Goal: Task Accomplishment & Management: Use online tool/utility

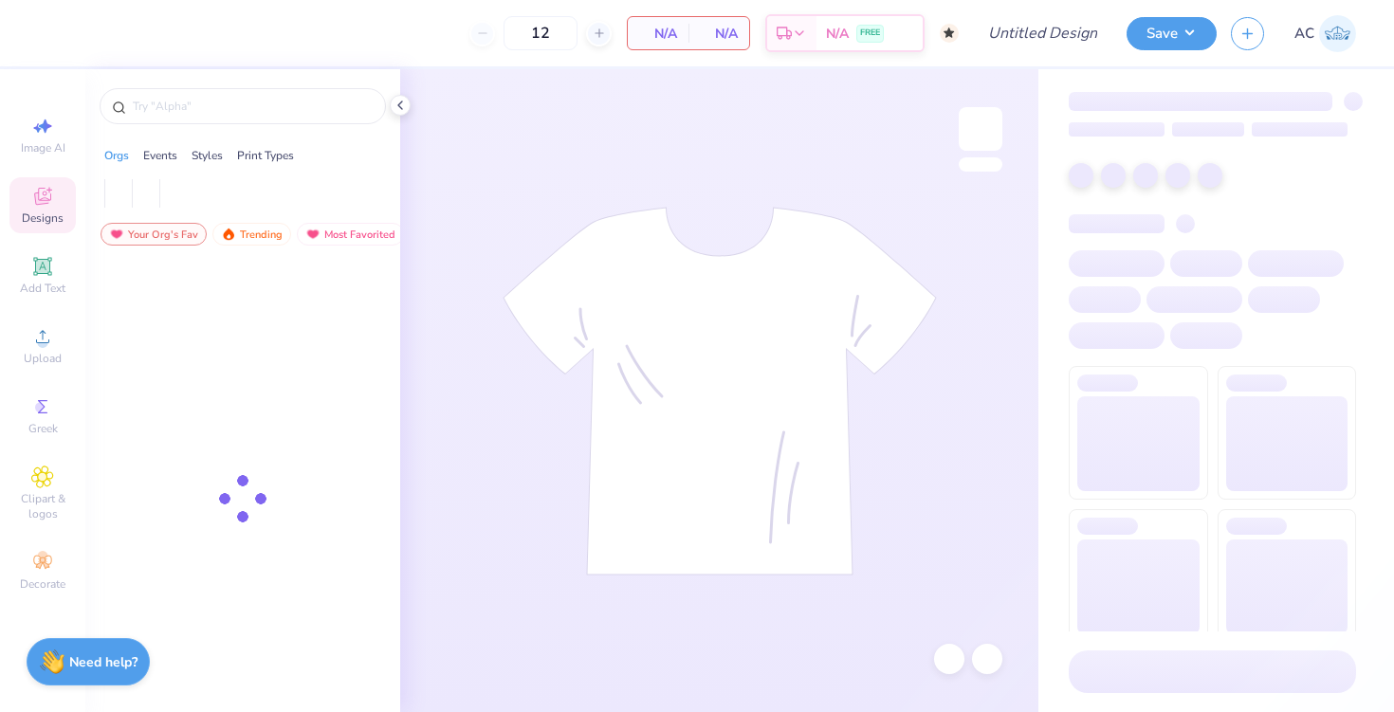
type input "50"
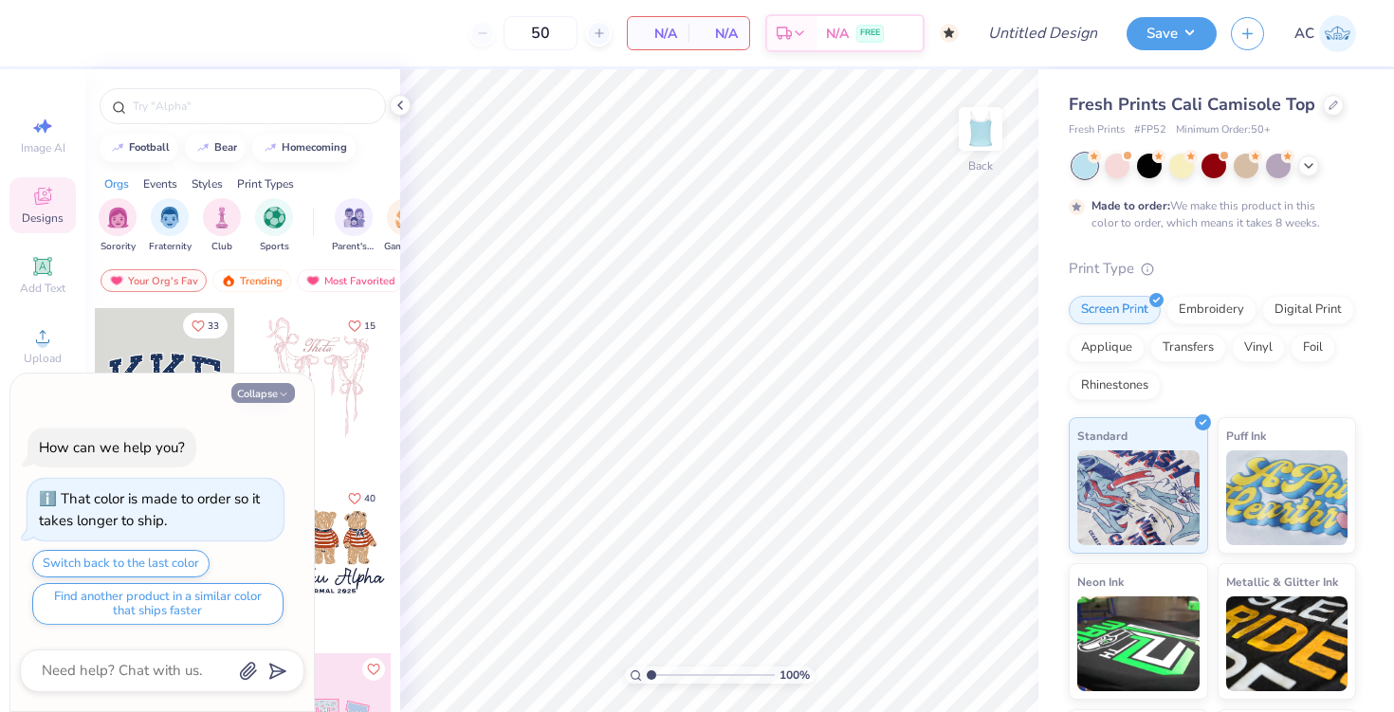
click at [272, 387] on button "Collapse" at bounding box center [263, 393] width 64 height 20
type textarea "x"
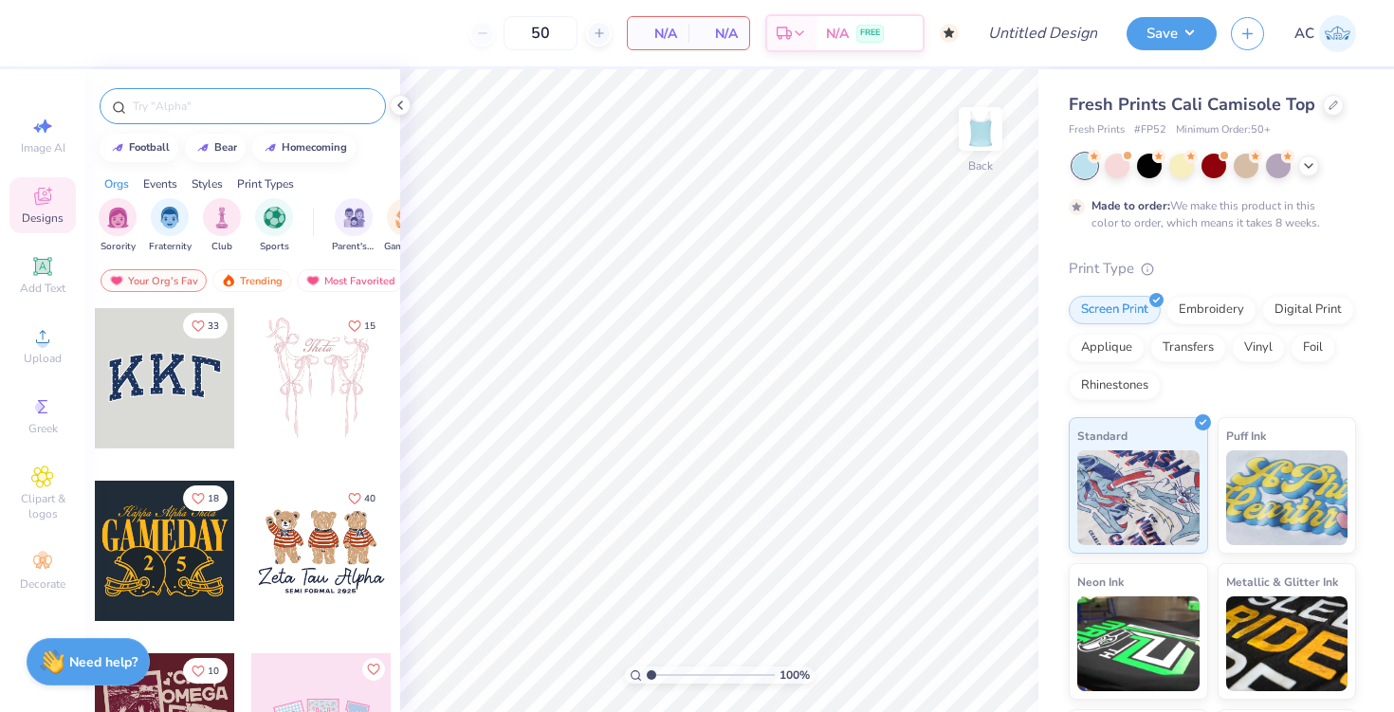
click at [232, 91] on div at bounding box center [243, 106] width 286 height 36
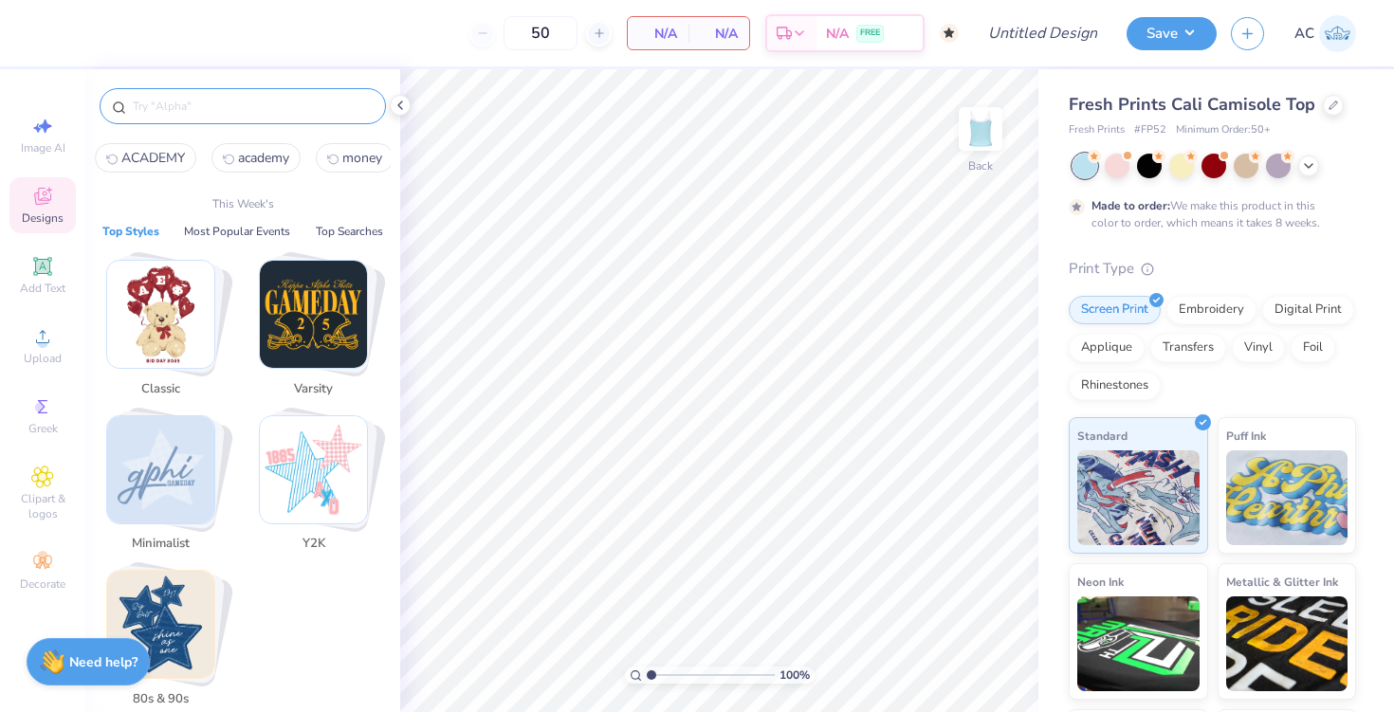
click at [244, 103] on input "text" at bounding box center [252, 106] width 243 height 19
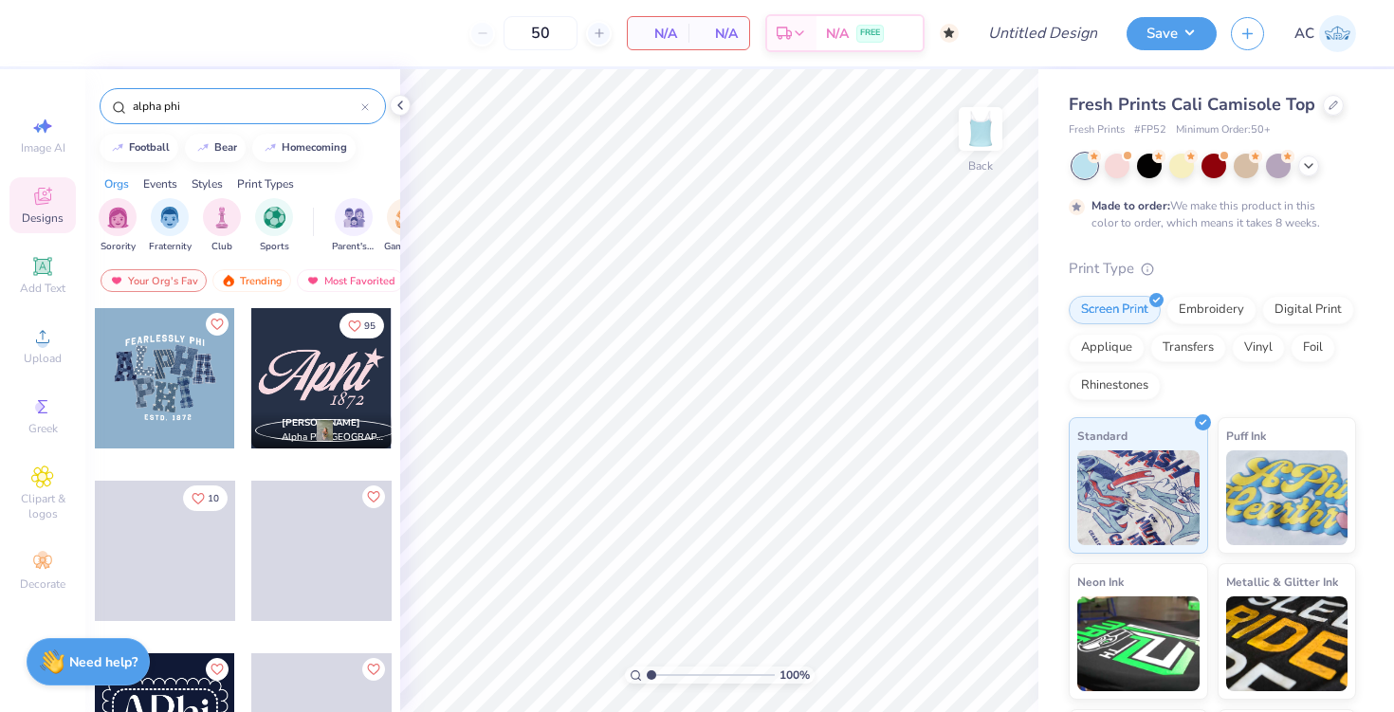
type input "alpha phi"
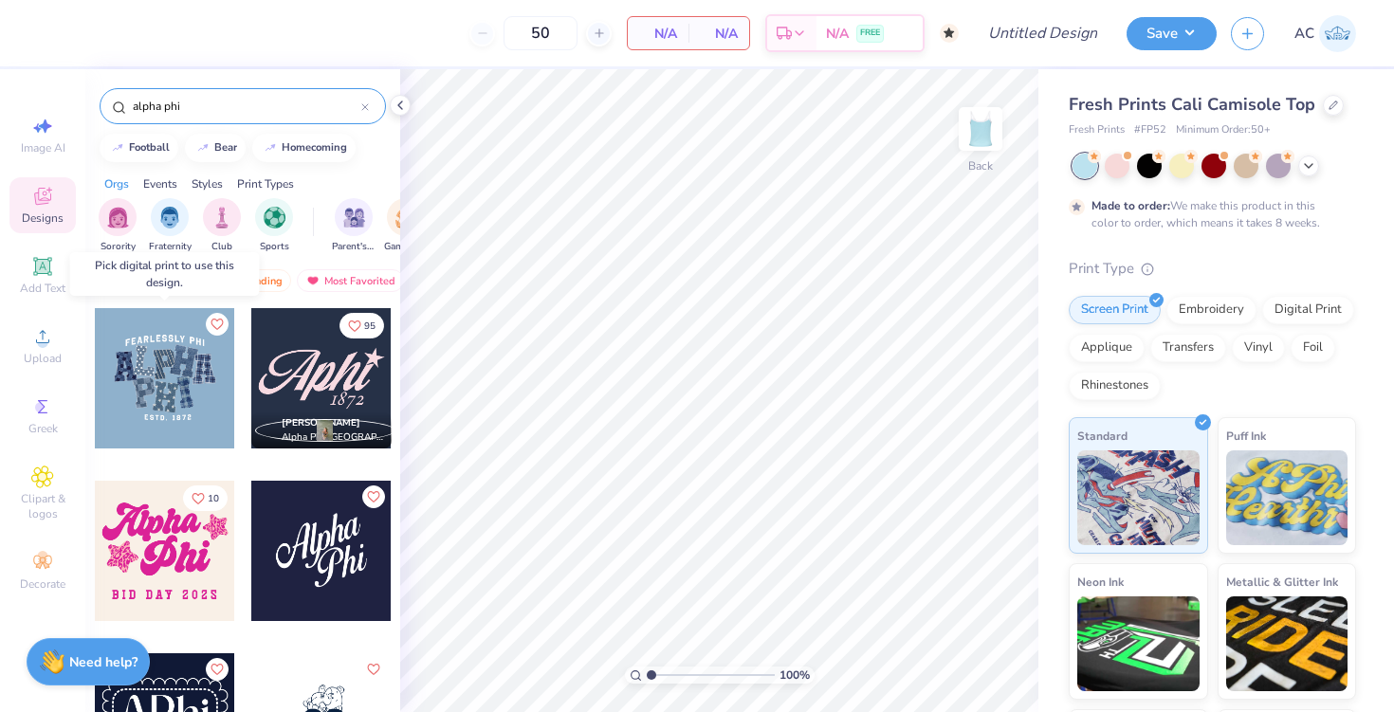
click at [182, 377] on div at bounding box center [165, 378] width 140 height 140
click at [151, 374] on div at bounding box center [165, 378] width 140 height 140
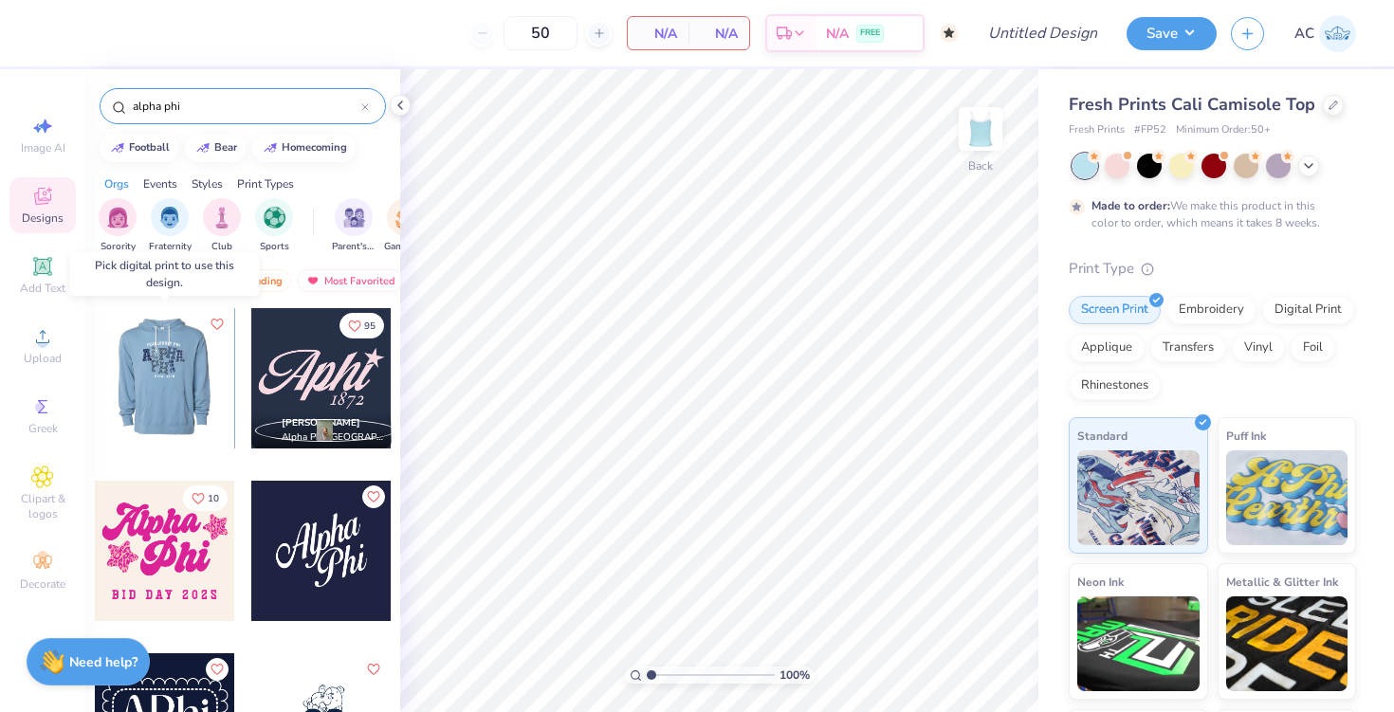
click at [164, 394] on div at bounding box center [164, 378] width 140 height 140
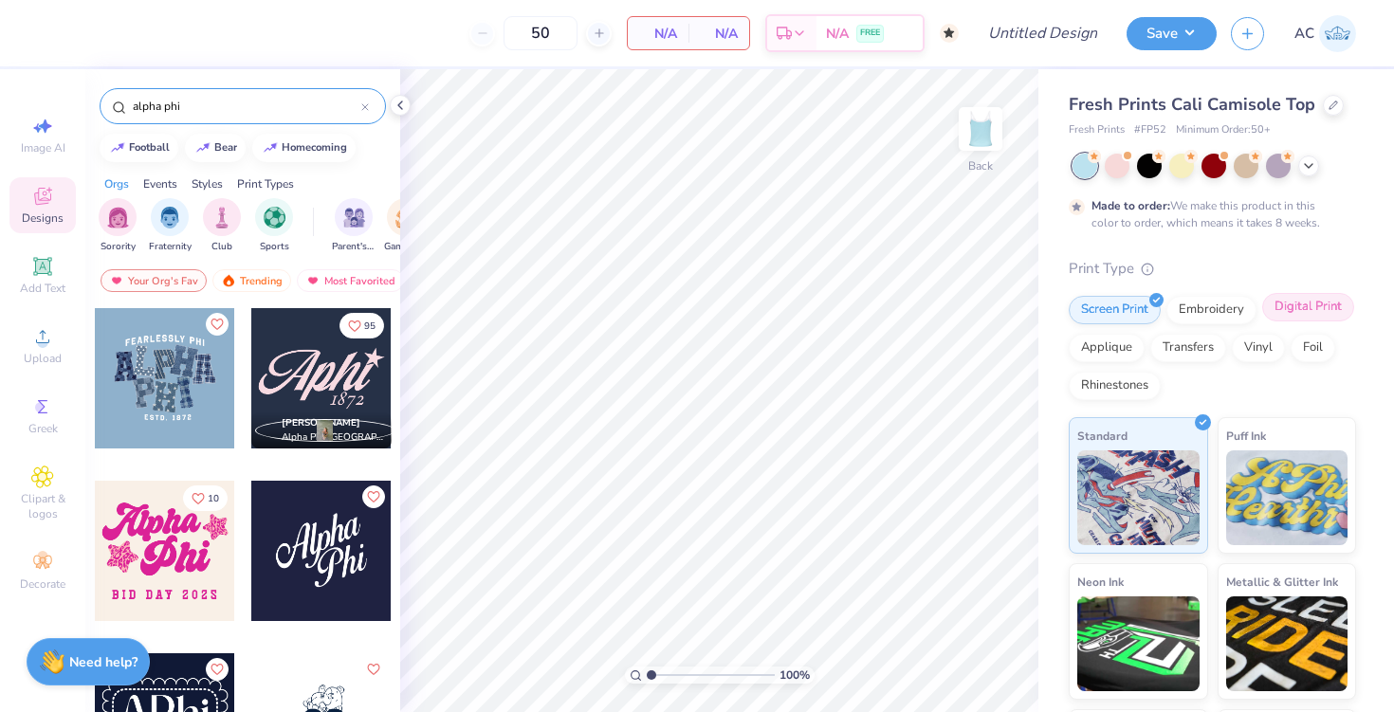
click at [1307, 311] on div "Digital Print" at bounding box center [1308, 307] width 92 height 28
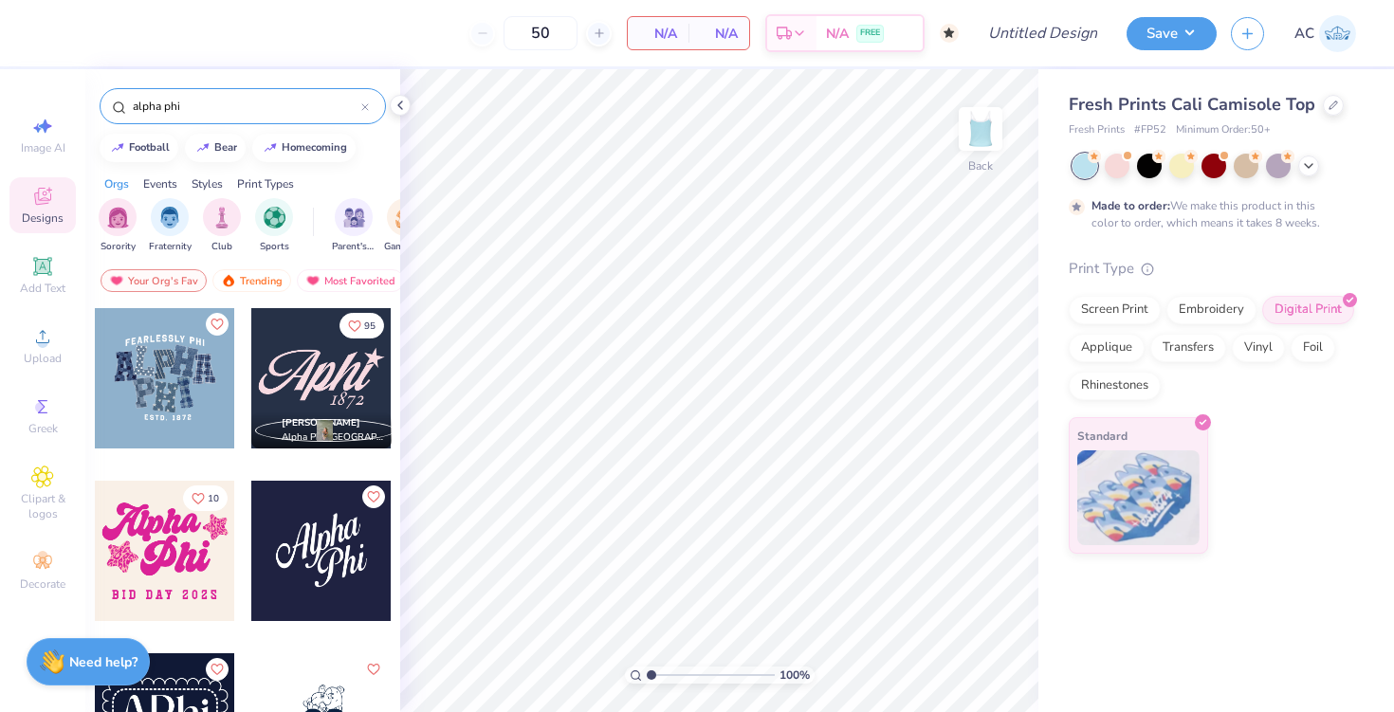
click at [155, 393] on div at bounding box center [165, 378] width 140 height 140
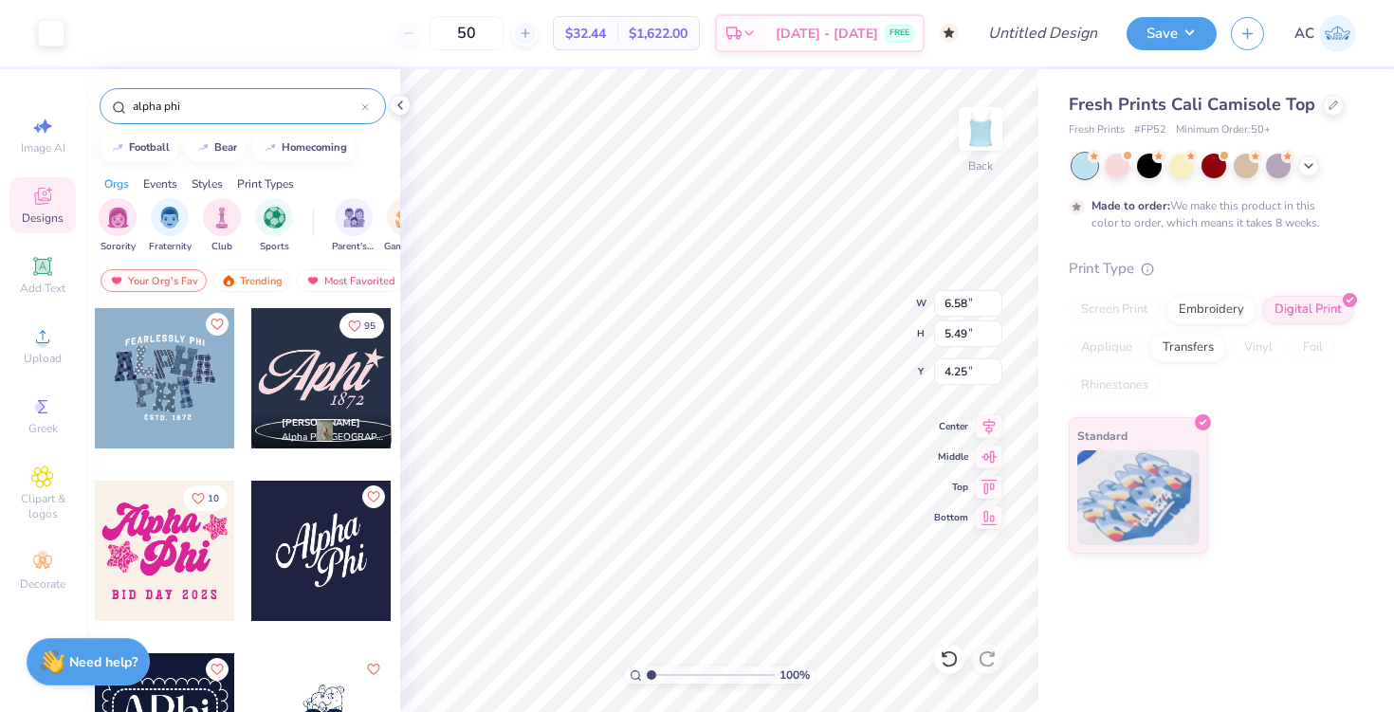
type input "1.51"
click at [1271, 615] on div "Fresh Prints Cali Camisole Top Fresh Prints # FP52 Minimum Order: 50 + Made to …" at bounding box center [1216, 390] width 356 height 643
click at [1135, 613] on div "Fresh Prints Cali Camisole Top Fresh Prints # FP52 Minimum Order: 50 + Made to …" at bounding box center [1216, 390] width 356 height 643
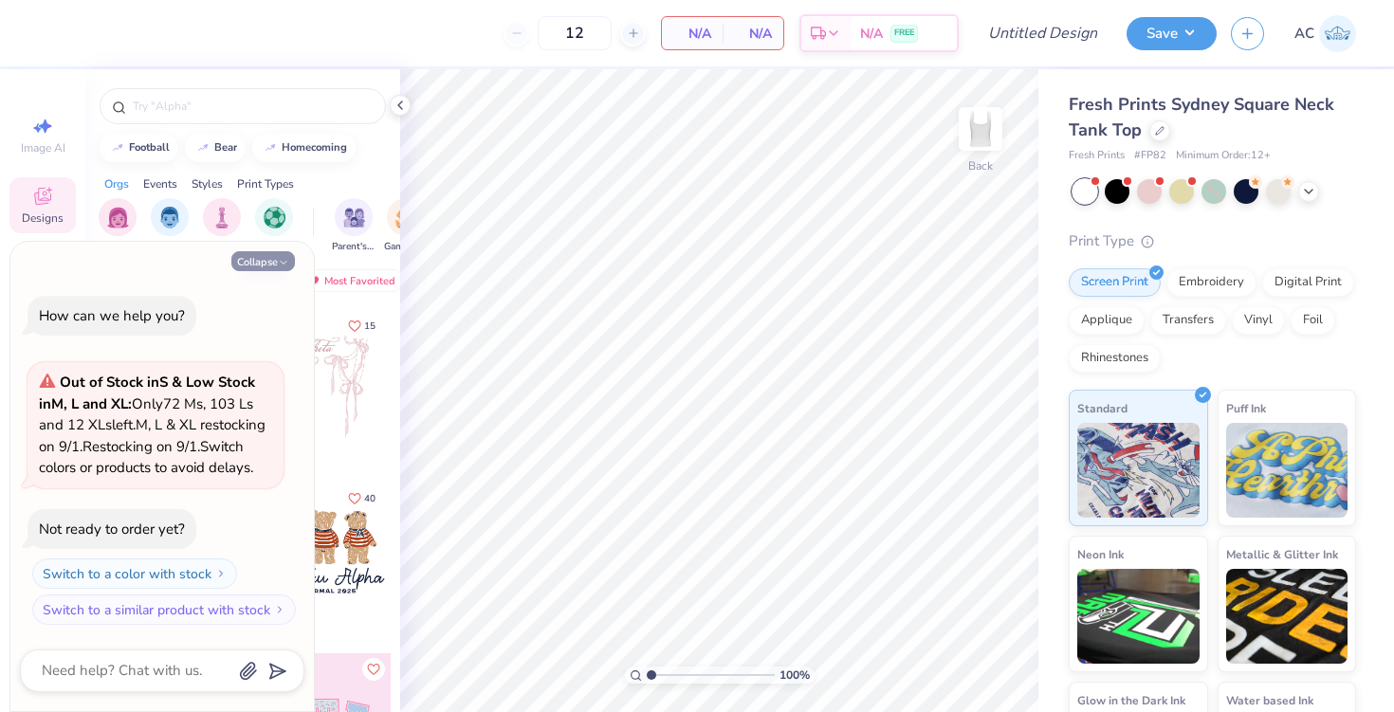
click at [266, 251] on button "Collapse" at bounding box center [263, 261] width 64 height 20
type textarea "x"
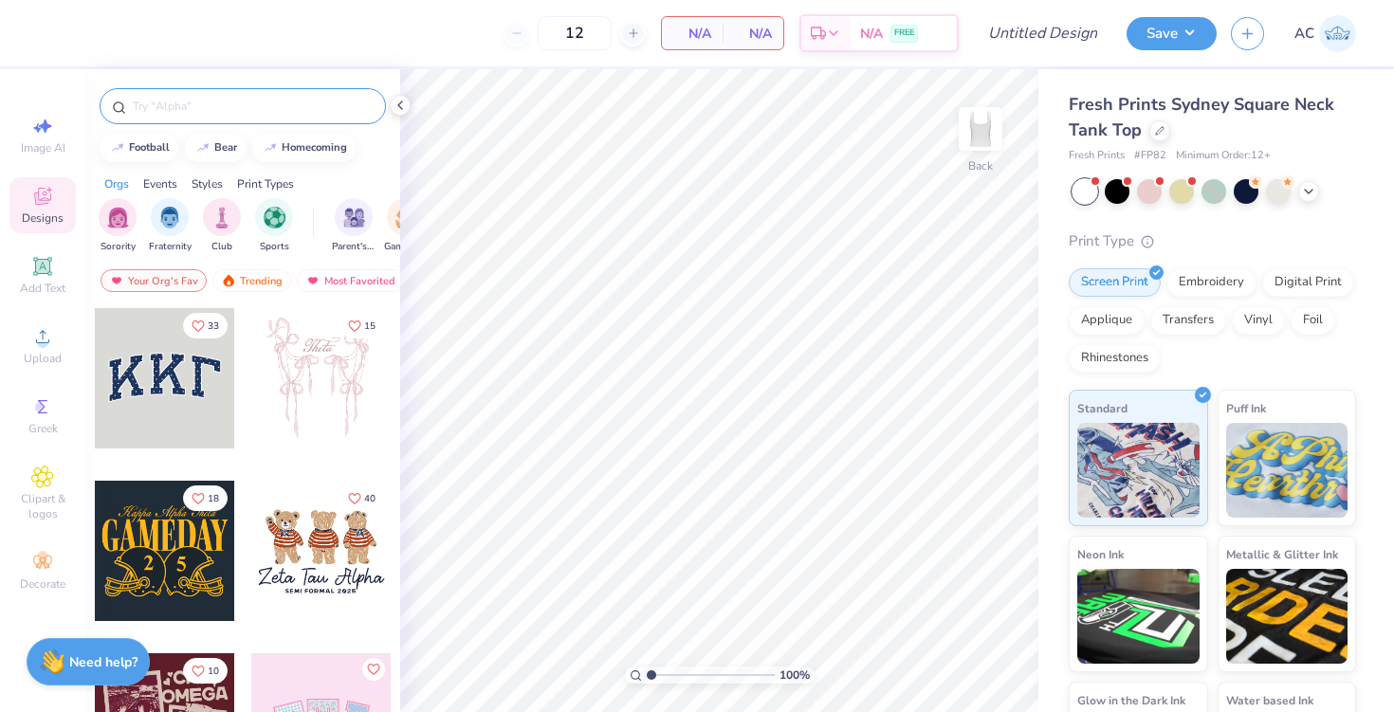
click at [217, 108] on input "text" at bounding box center [252, 106] width 243 height 19
type input "alpha phi"
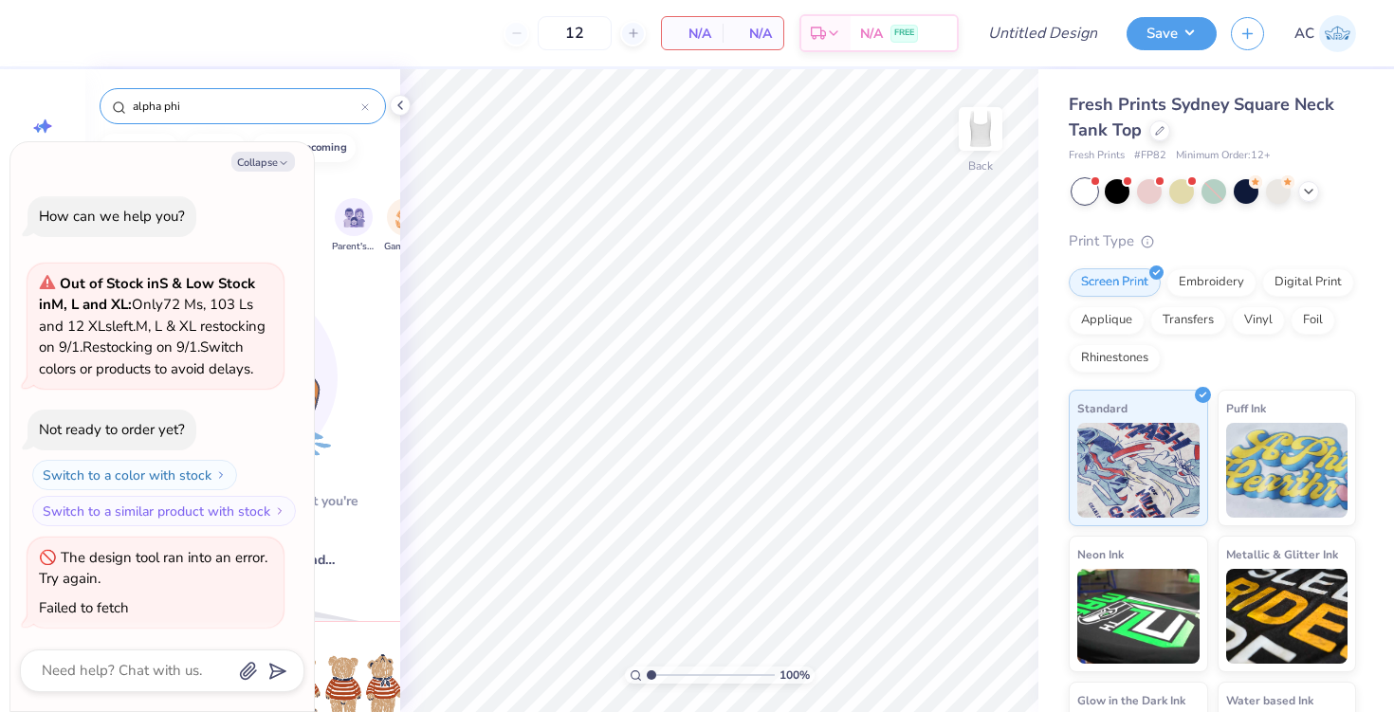
scroll to position [24, 0]
click at [254, 161] on button "Collapse" at bounding box center [263, 162] width 64 height 20
type textarea "x"
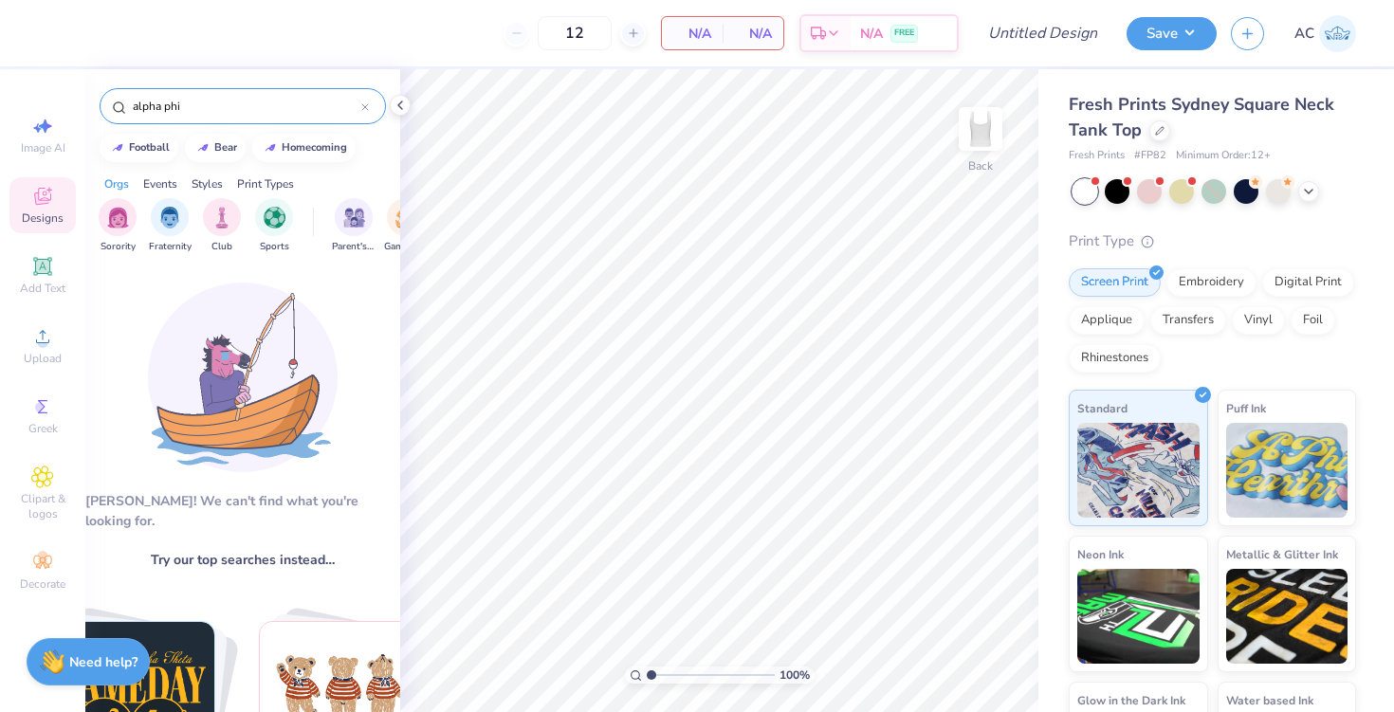
click at [197, 98] on input "alpha phi" at bounding box center [246, 106] width 230 height 19
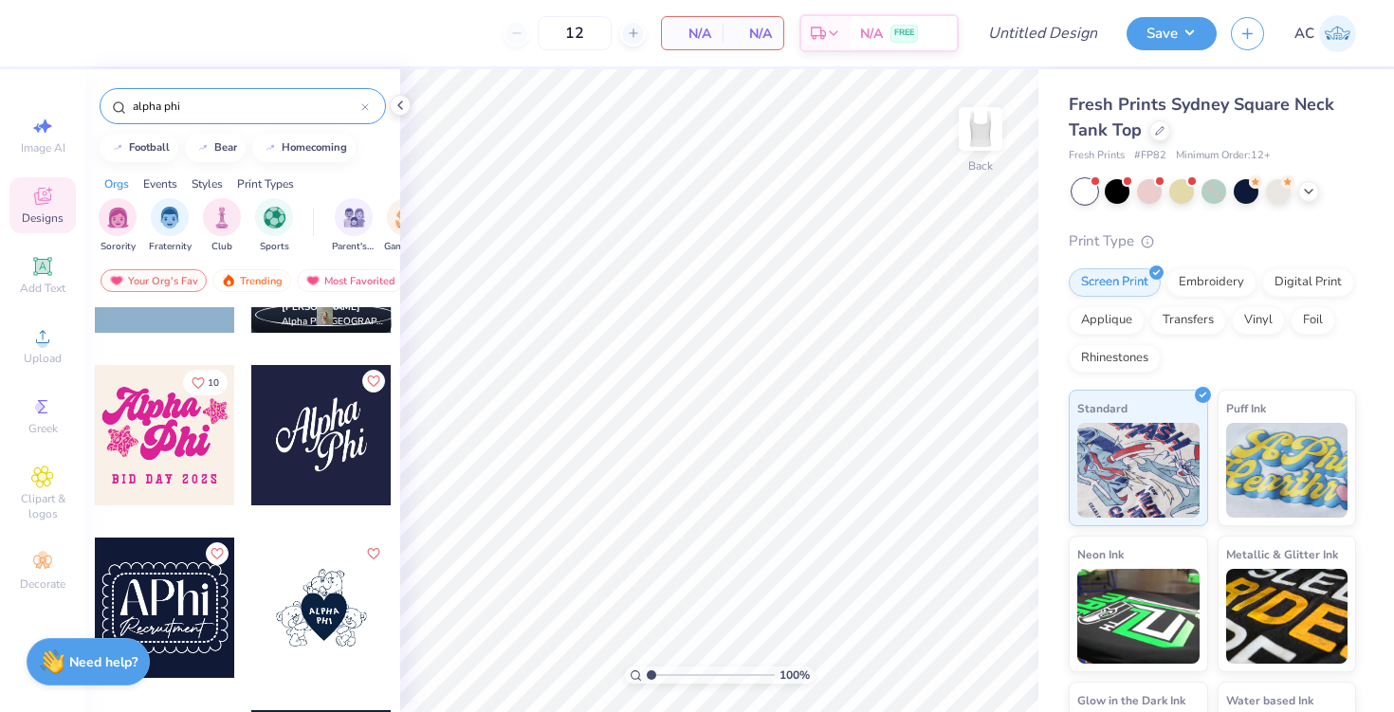
scroll to position [117, 0]
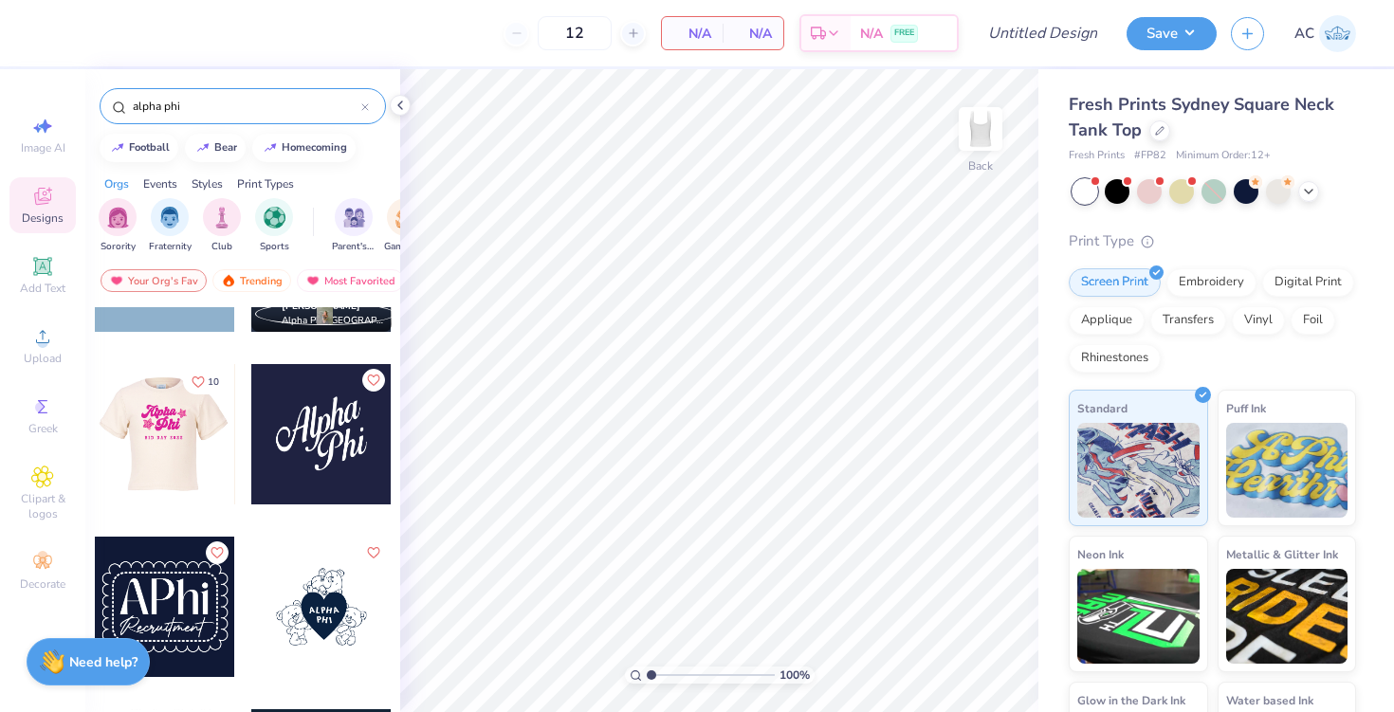
click at [173, 433] on div at bounding box center [164, 434] width 421 height 140
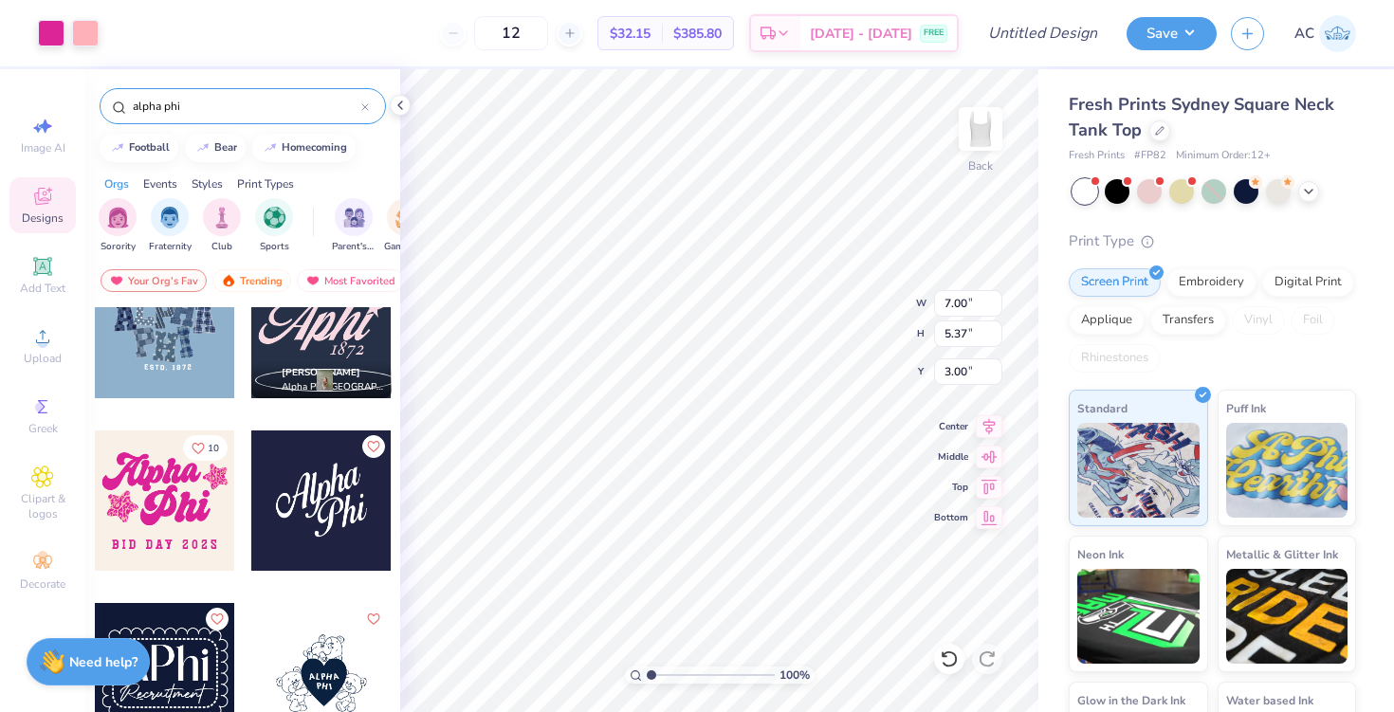
scroll to position [62, 0]
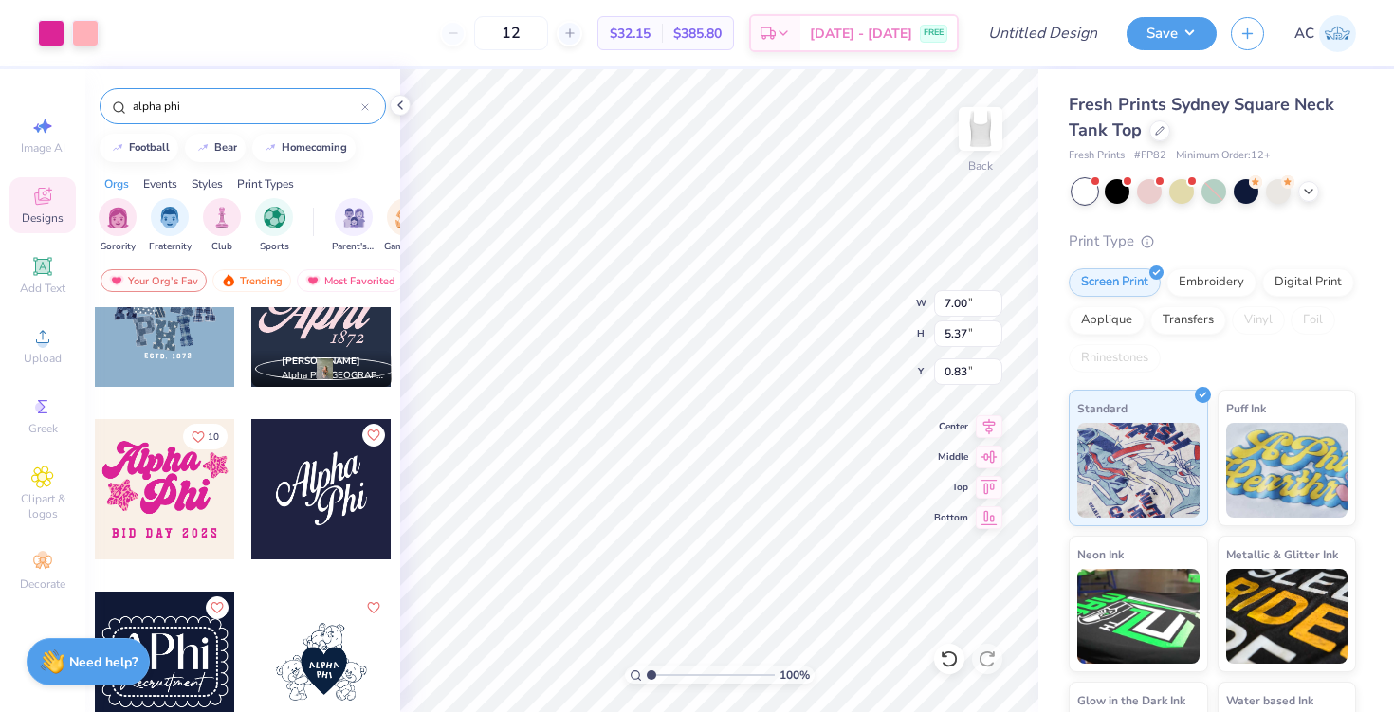
type input "0.83"
type input "1.13"
